Goal: Task Accomplishment & Management: Manage account settings

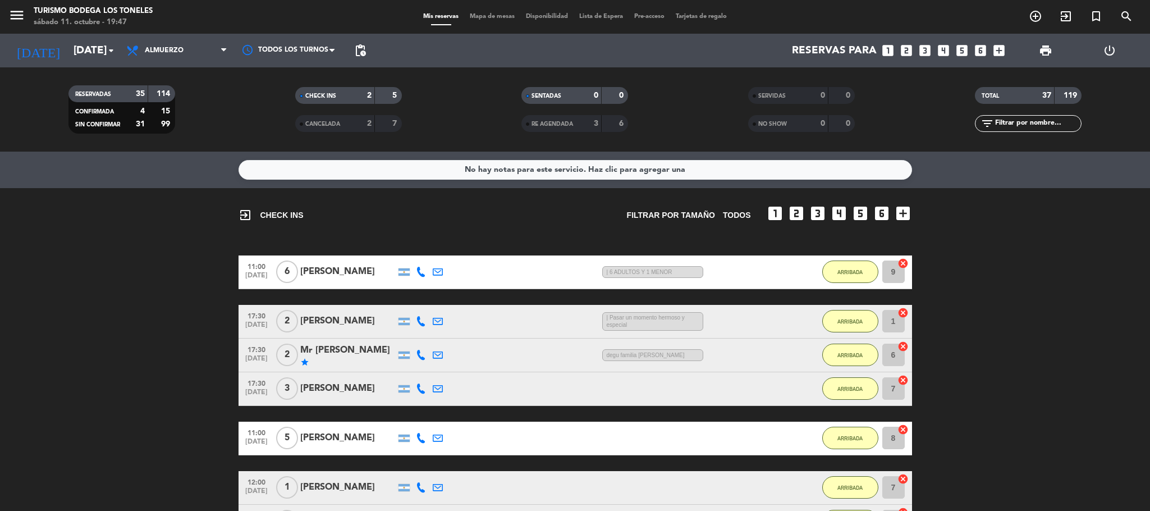
scroll to position [1378, 0]
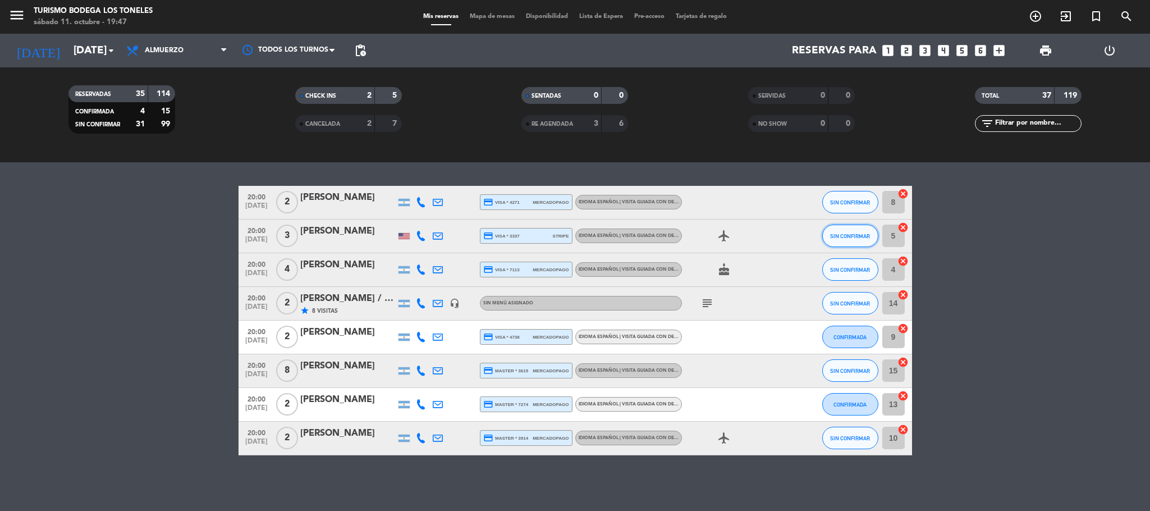
click at [847, 238] on span "SIN CONFIRMAR" at bounding box center [850, 236] width 40 height 6
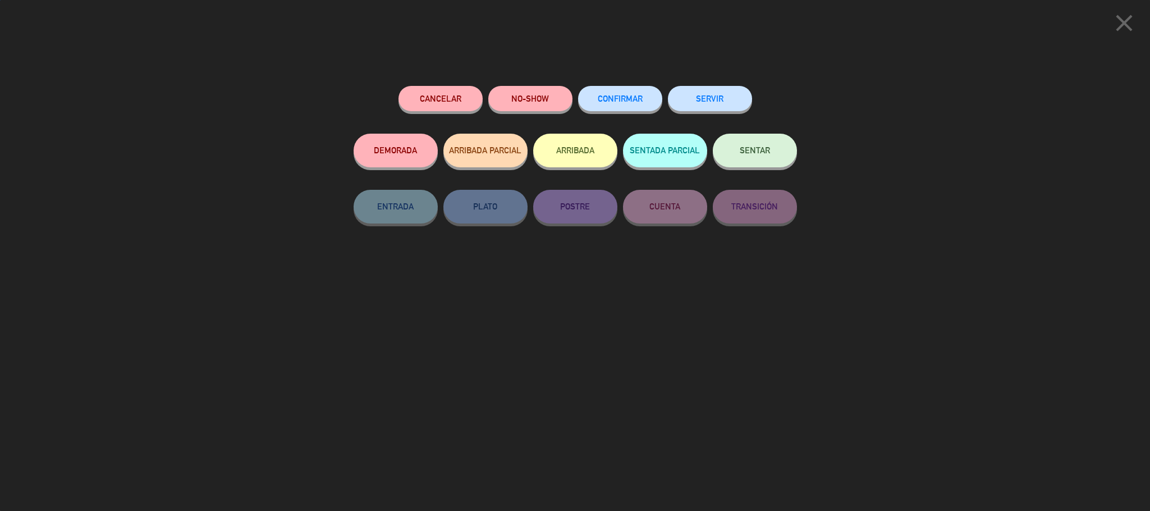
click at [588, 149] on button "ARRIBADA" at bounding box center [575, 151] width 84 height 34
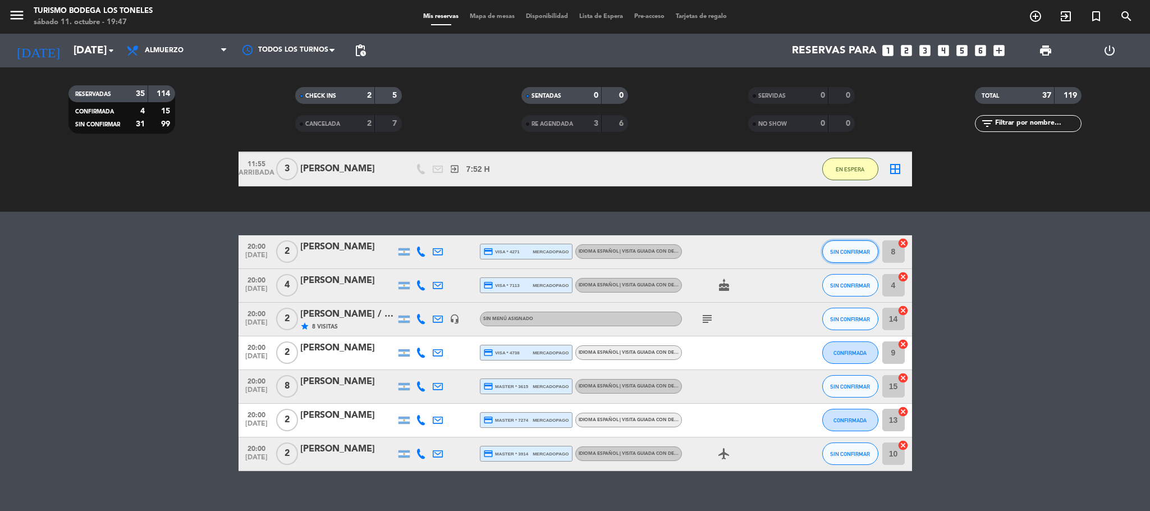
click at [853, 249] on span "SIN CONFIRMAR" at bounding box center [850, 252] width 40 height 6
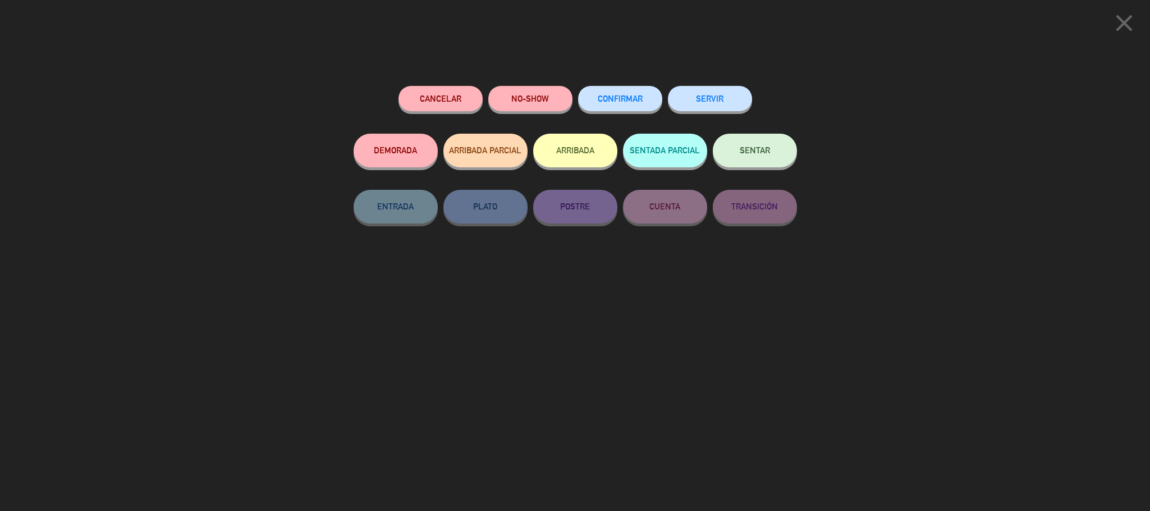
click at [567, 152] on button "ARRIBADA" at bounding box center [575, 151] width 84 height 34
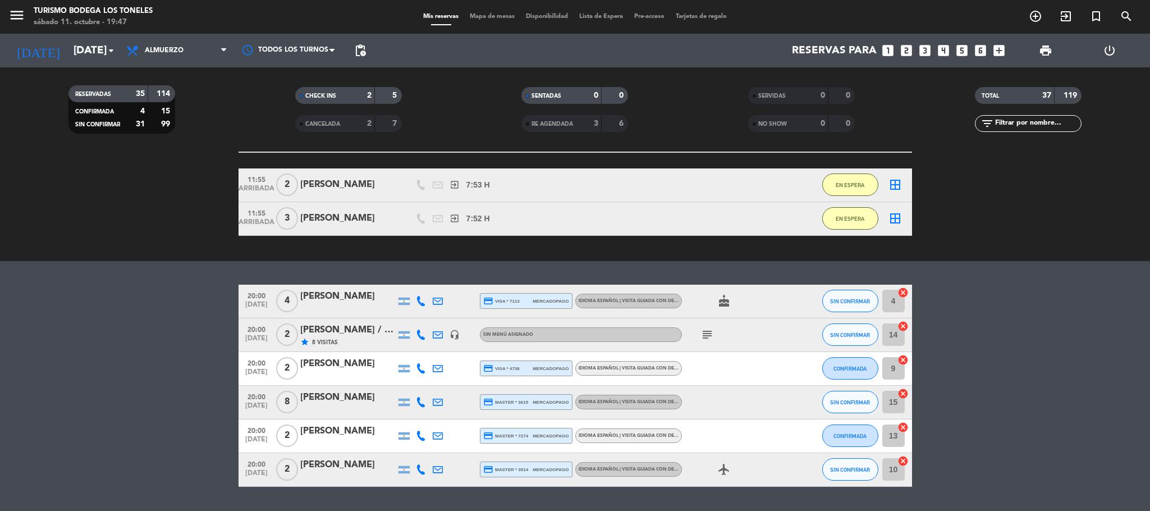
click at [711, 332] on icon "subject" at bounding box center [707, 334] width 13 height 13
click at [708, 332] on icon "subject" at bounding box center [707, 334] width 13 height 13
click at [856, 332] on span "SIN CONFIRMAR" at bounding box center [850, 335] width 40 height 6
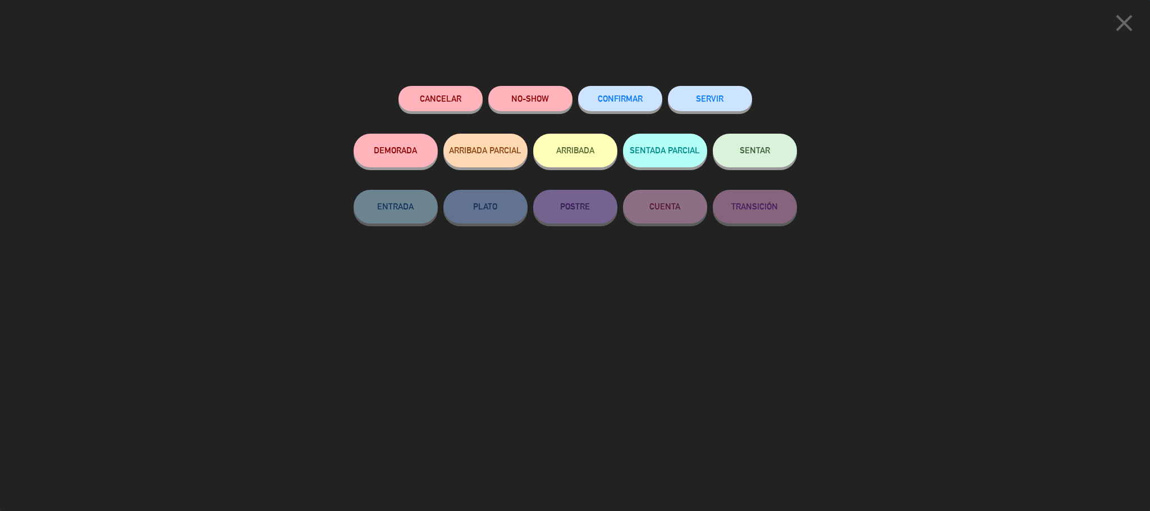
click at [588, 159] on button "ARRIBADA" at bounding box center [575, 151] width 84 height 34
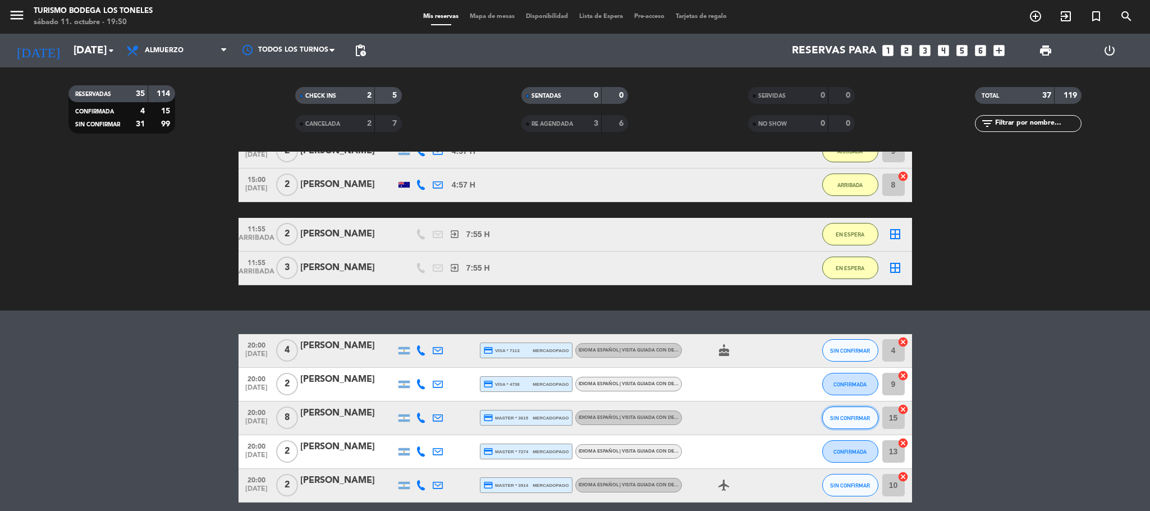
click at [856, 426] on button "SIN CONFIRMAR" at bounding box center [851, 418] width 56 height 22
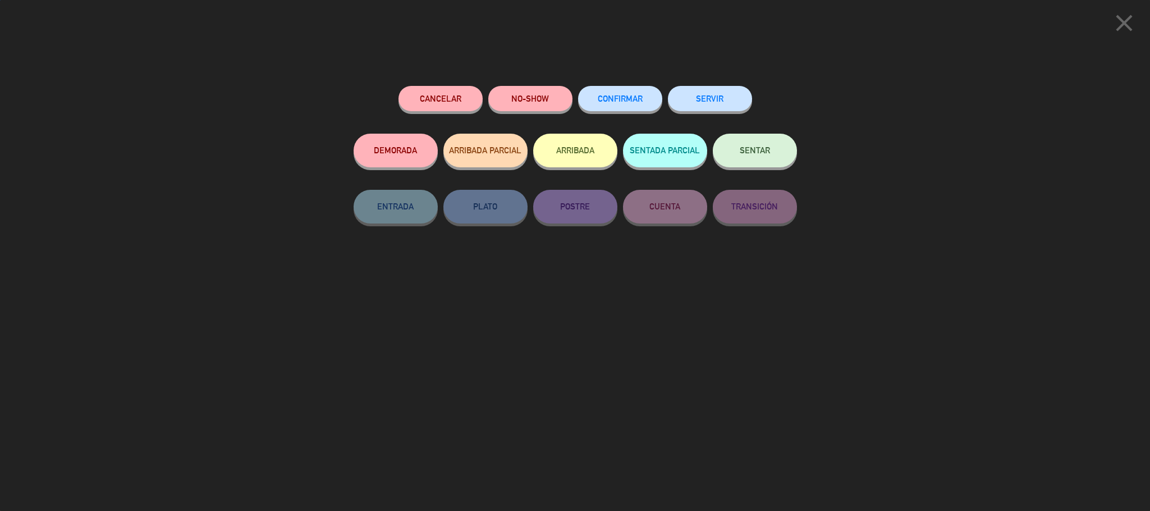
click at [568, 152] on button "ARRIBADA" at bounding box center [575, 151] width 84 height 34
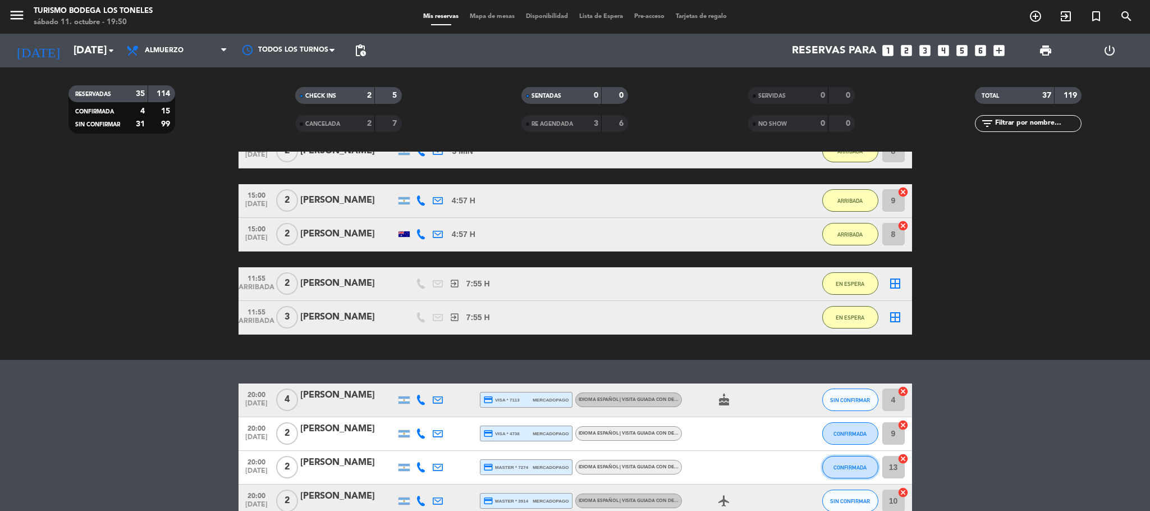
click at [844, 468] on span "CONFIRMADA" at bounding box center [850, 467] width 33 height 6
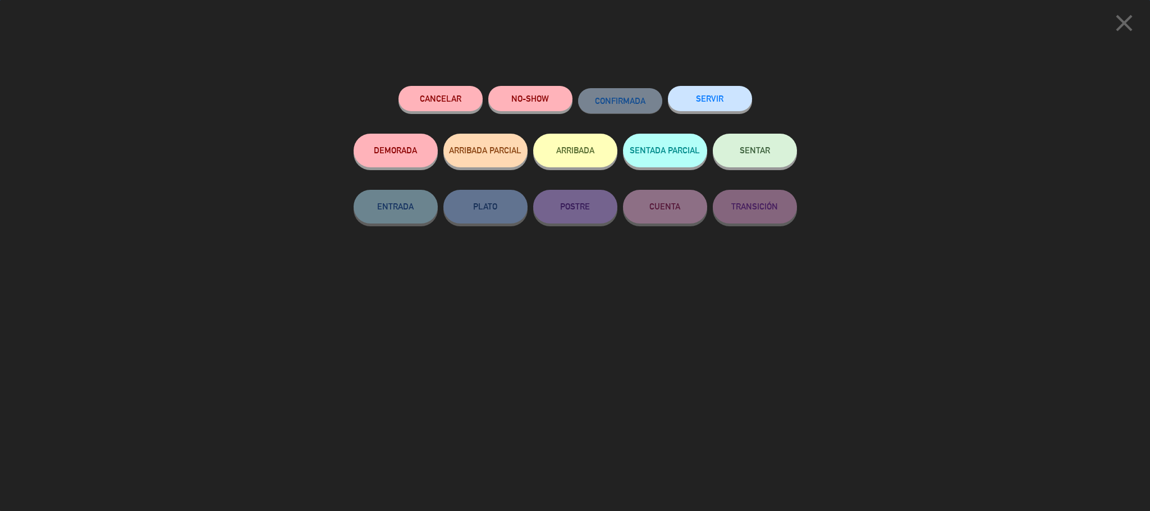
click at [578, 145] on button "ARRIBADA" at bounding box center [575, 151] width 84 height 34
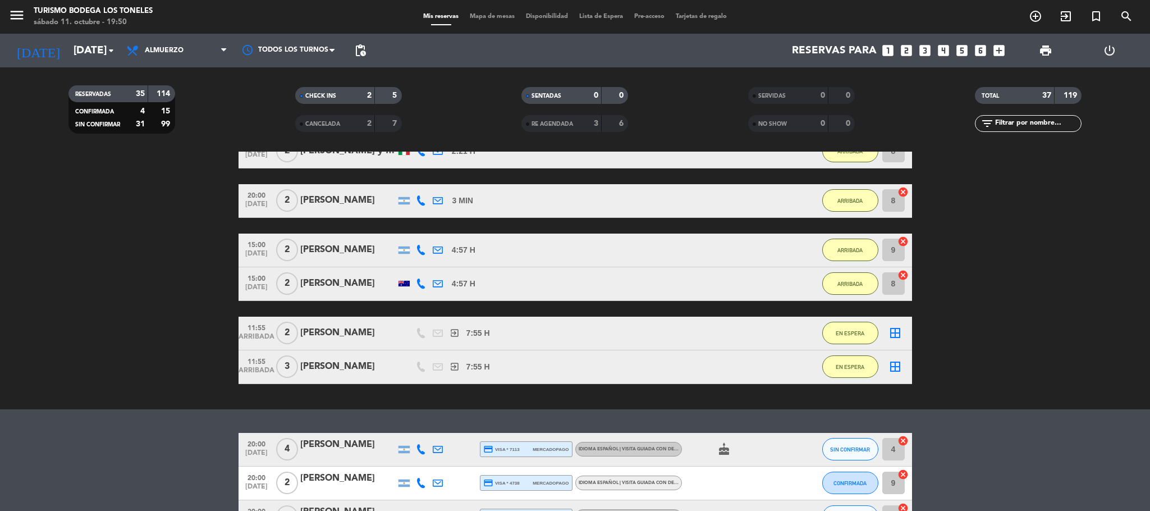
scroll to position [1457, 0]
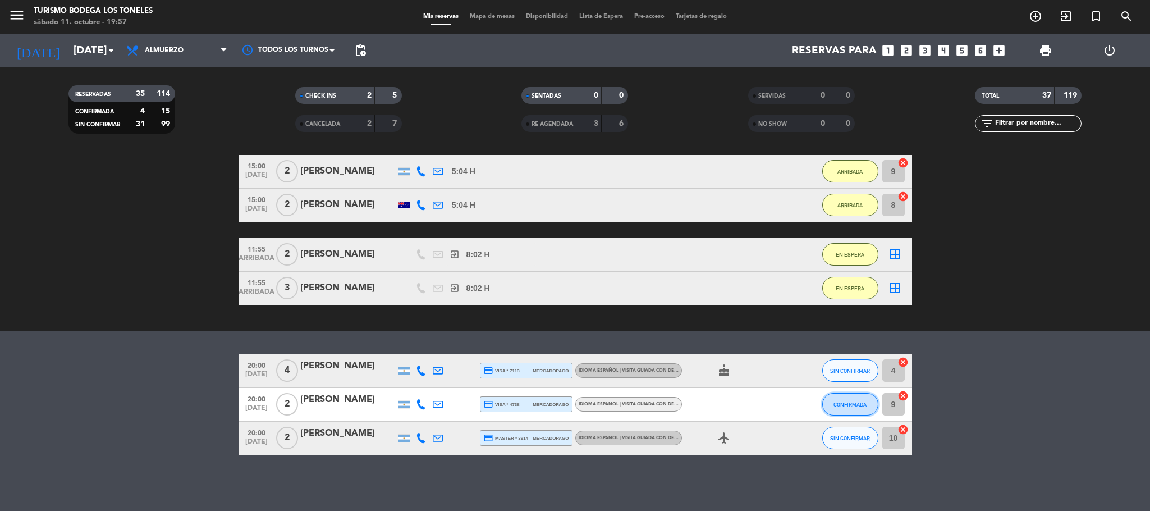
click at [848, 399] on button "CONFIRMADA" at bounding box center [851, 404] width 56 height 22
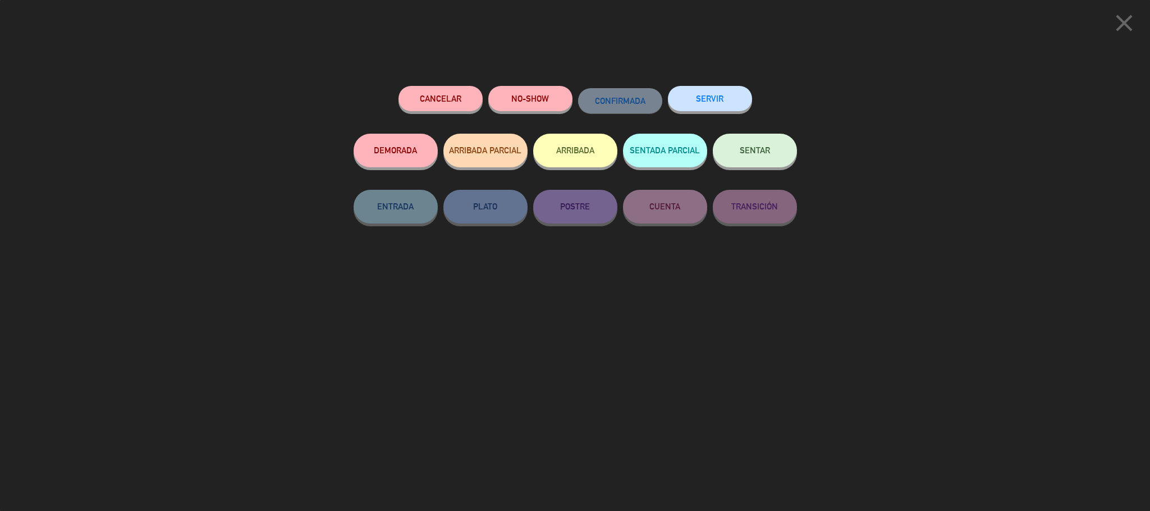
click at [588, 162] on button "ARRIBADA" at bounding box center [575, 151] width 84 height 34
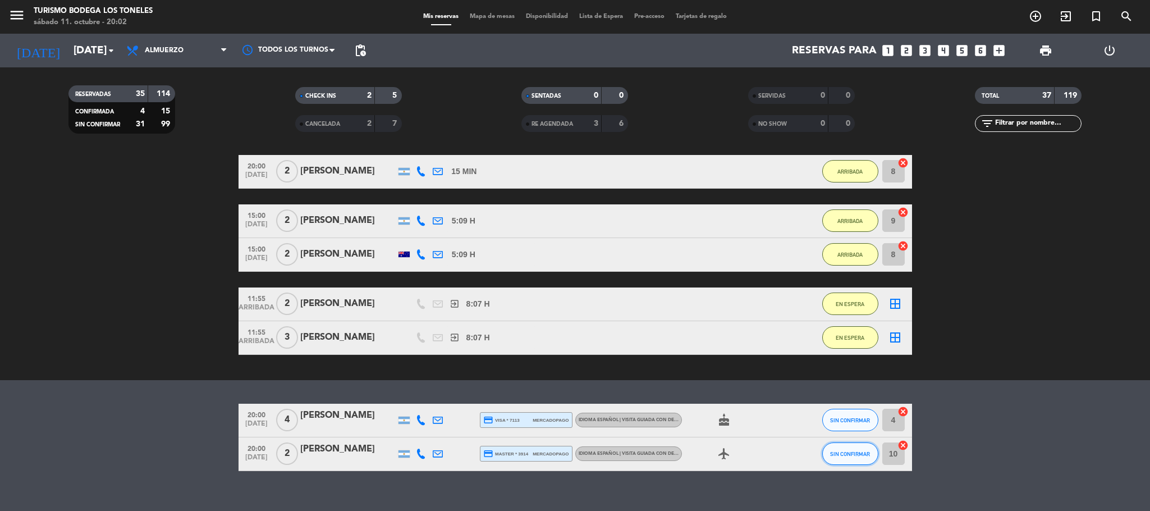
click at [851, 442] on button "SIN CONFIRMAR" at bounding box center [851, 453] width 56 height 22
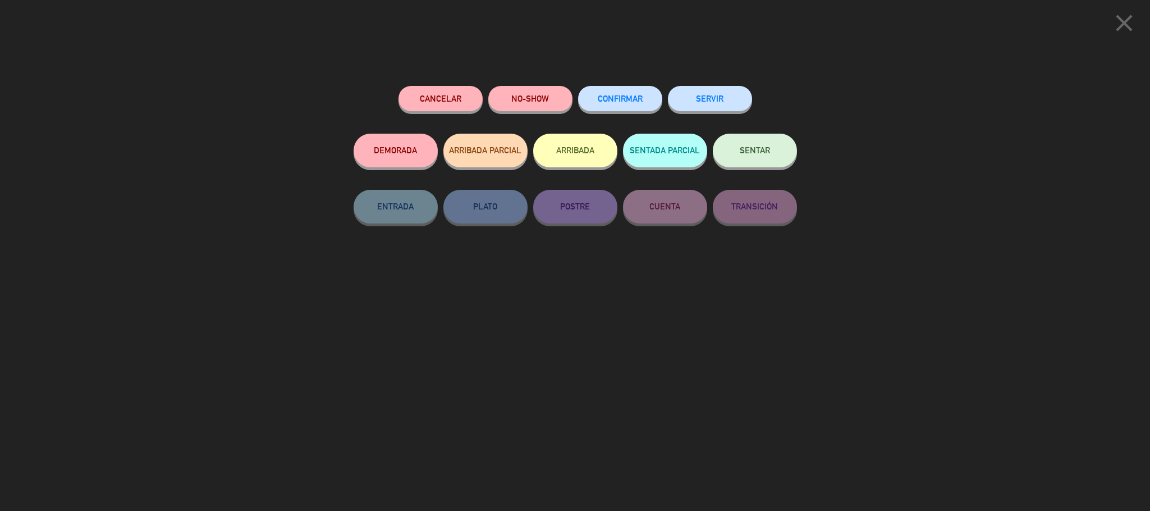
click at [584, 155] on button "ARRIBADA" at bounding box center [575, 151] width 84 height 34
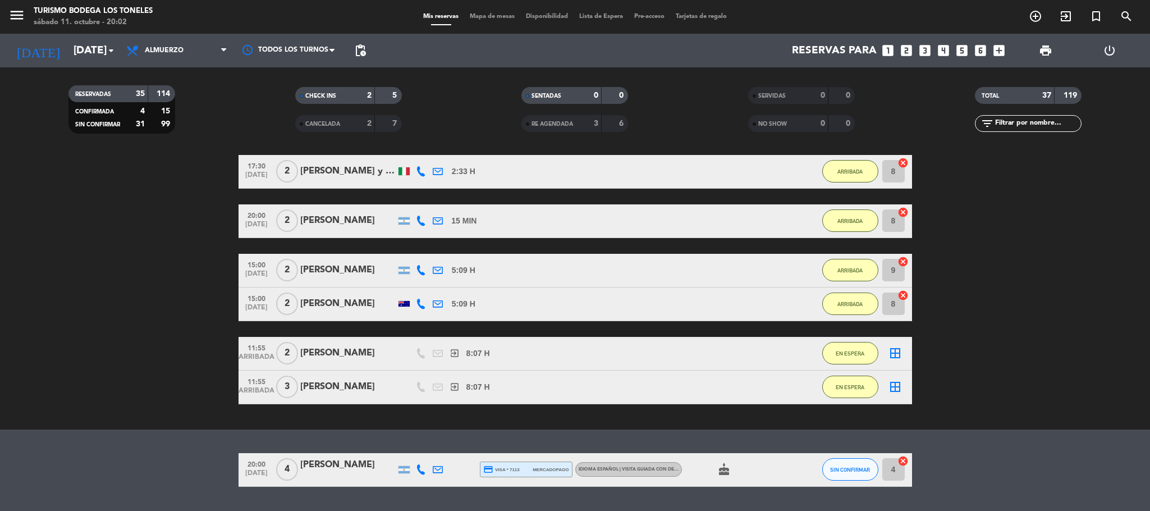
scroll to position [1489, 0]
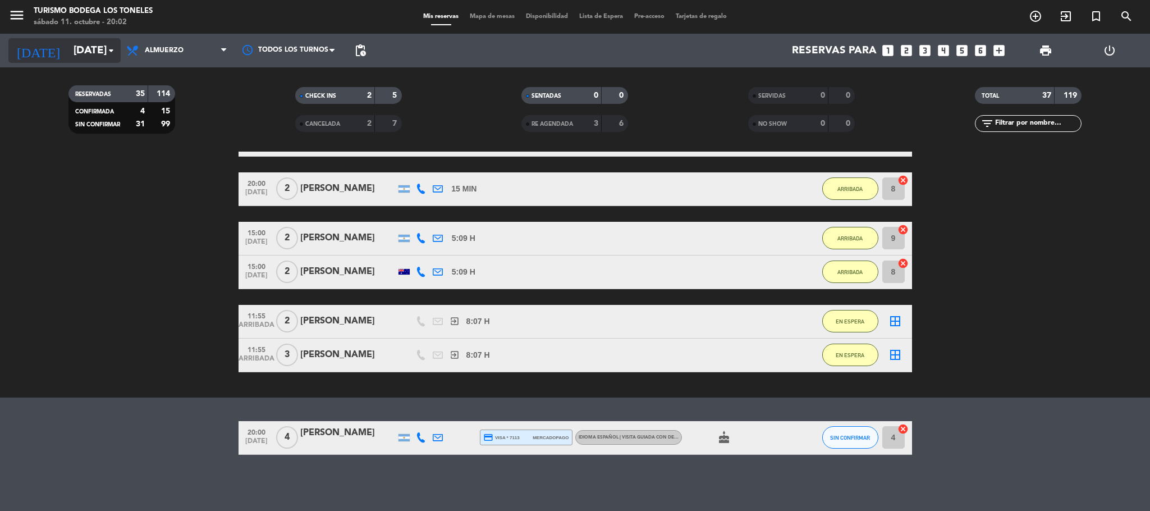
click at [93, 56] on input "[DATE]" at bounding box center [135, 51] width 135 height 24
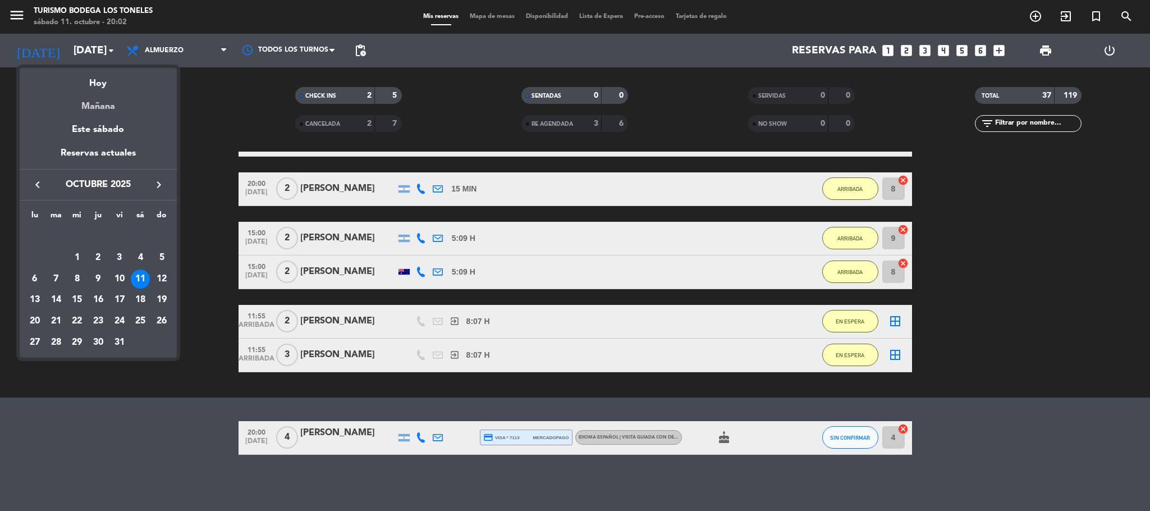
click at [100, 111] on div "Mañana" at bounding box center [98, 102] width 157 height 23
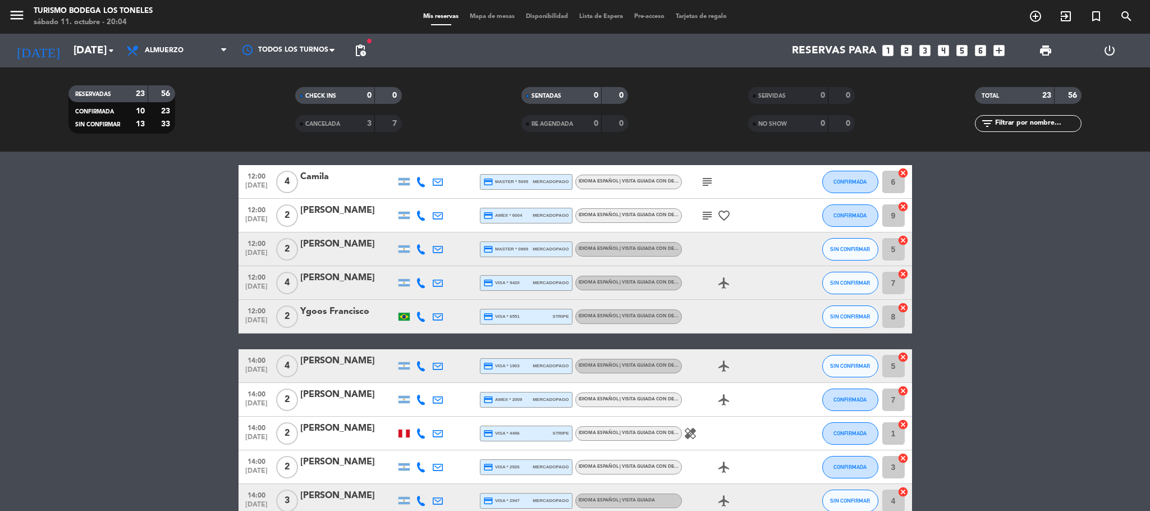
scroll to position [0, 0]
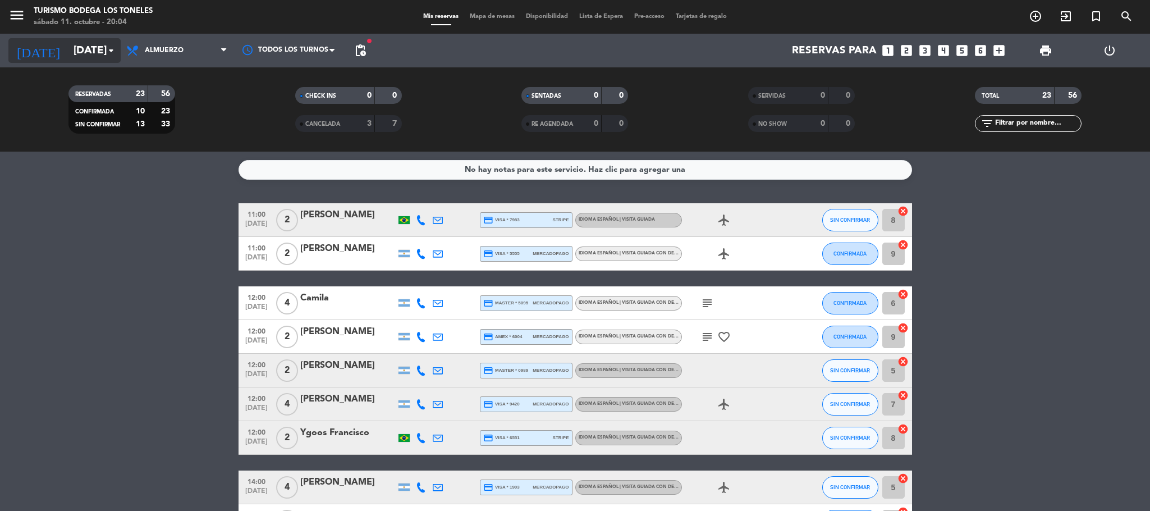
click at [108, 52] on icon "arrow_drop_down" at bounding box center [110, 50] width 13 height 13
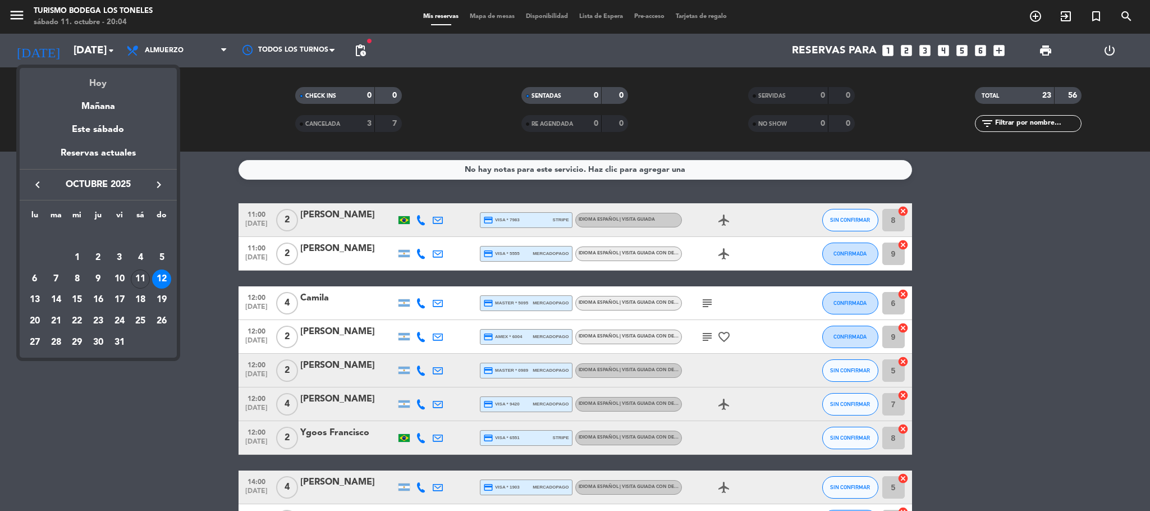
click at [104, 86] on div "Hoy" at bounding box center [98, 79] width 157 height 23
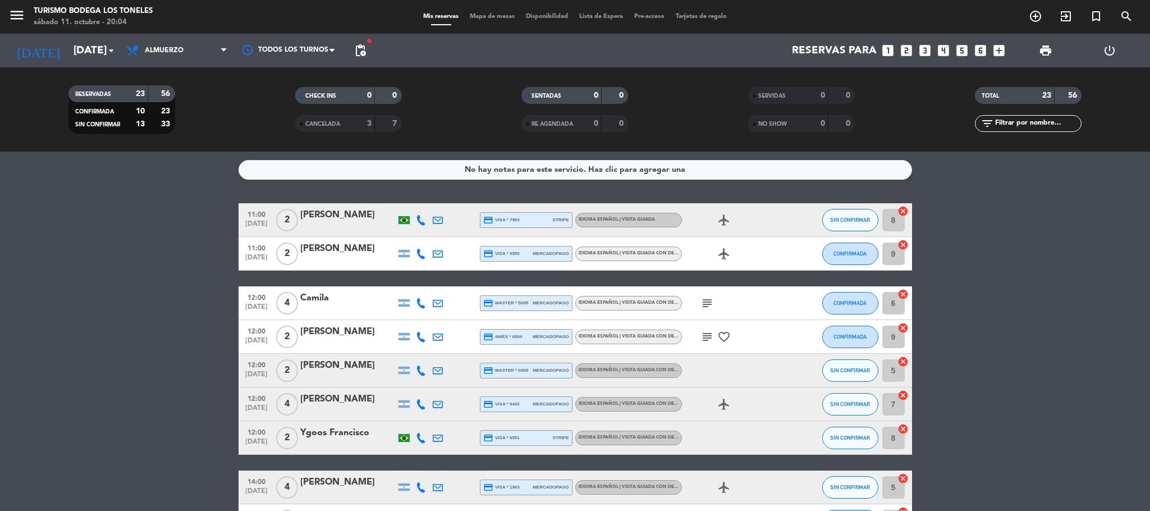
type input "[DATE]"
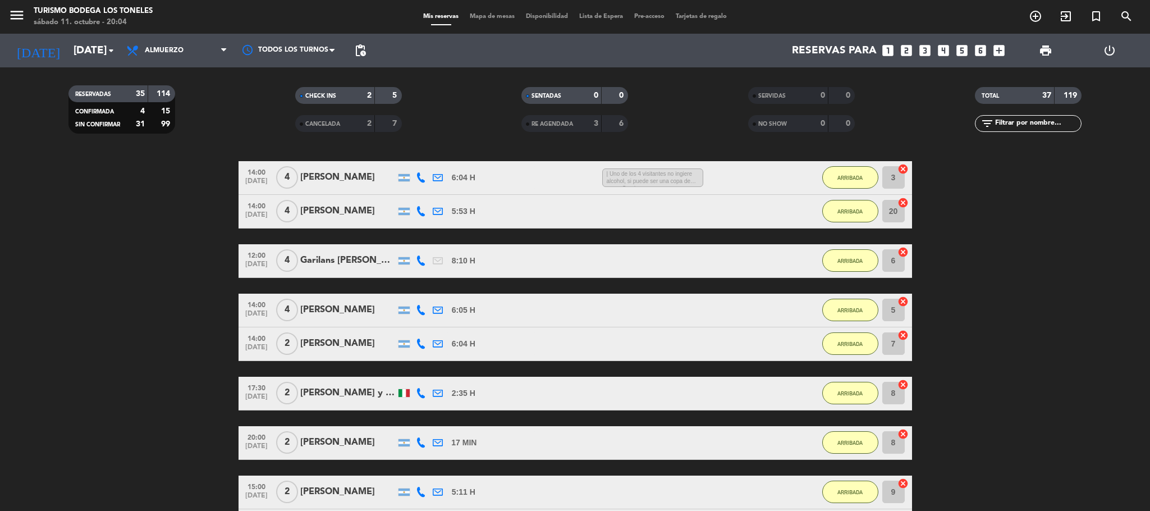
scroll to position [1489, 0]
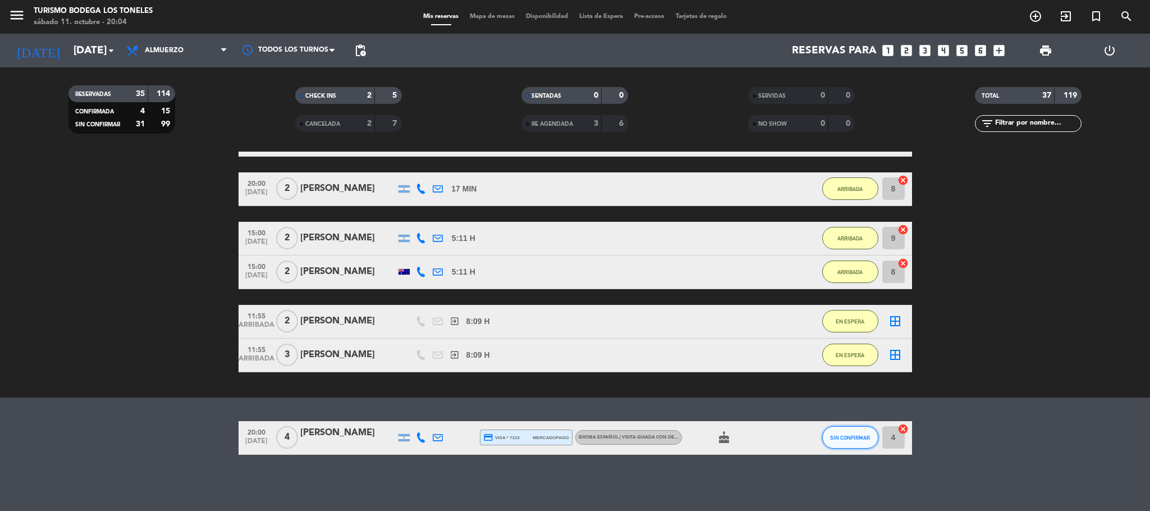
click at [857, 430] on button "SIN CONFIRMAR" at bounding box center [851, 437] width 56 height 22
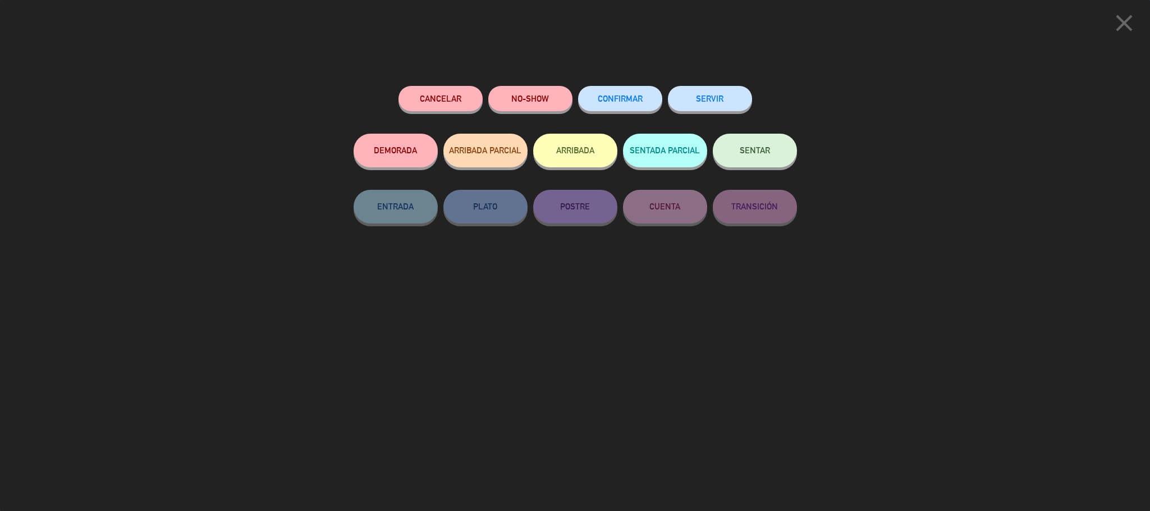
click at [551, 149] on button "ARRIBADA" at bounding box center [575, 151] width 84 height 34
